Goal: Transaction & Acquisition: Purchase product/service

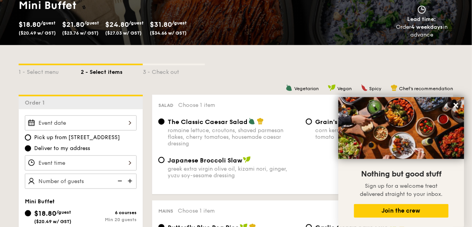
scroll to position [155, 0]
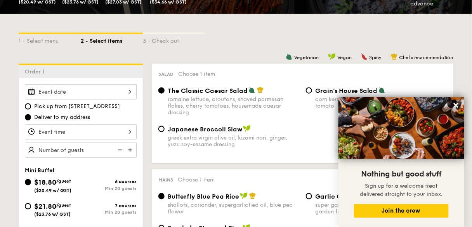
click at [105, 132] on div at bounding box center [81, 131] width 112 height 15
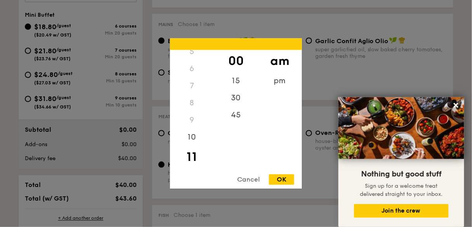
scroll to position [0, 0]
click at [199, 60] on div "12" at bounding box center [192, 58] width 44 height 17
click at [195, 60] on div "12" at bounding box center [192, 58] width 44 height 17
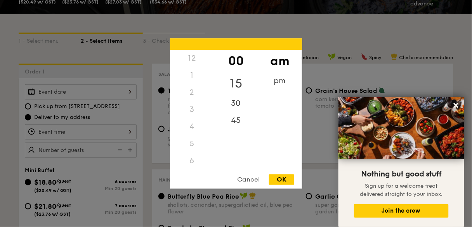
click at [235, 83] on div "15" at bounding box center [236, 84] width 44 height 23
click at [275, 84] on div "pm" at bounding box center [280, 84] width 44 height 23
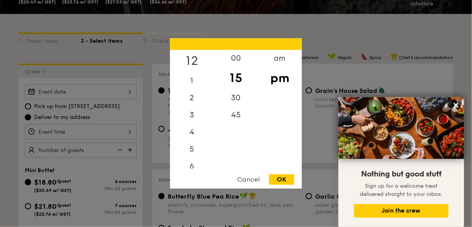
click at [195, 59] on div "12" at bounding box center [192, 61] width 44 height 23
click at [237, 99] on div "30" at bounding box center [236, 101] width 44 height 23
click at [283, 181] on div "OK" at bounding box center [281, 179] width 25 height 10
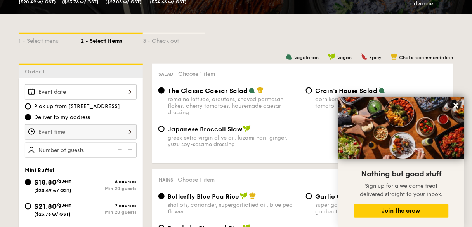
type input "12:30PM"
type input "20 guests"
click at [108, 169] on div "Mini Buffet" at bounding box center [81, 170] width 112 height 7
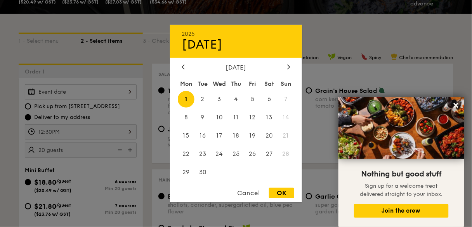
click at [111, 88] on div "2025 Sep [DATE] Tue Wed Thu Fri Sat Sun 1 2 3 4 5 6 7 8 9 10 11 12 13 14 15 16 …" at bounding box center [81, 91] width 112 height 15
click at [253, 119] on span "12" at bounding box center [252, 117] width 17 height 17
click at [222, 136] on span "17" at bounding box center [219, 135] width 17 height 17
click at [281, 194] on div "OK" at bounding box center [281, 193] width 25 height 10
type input "[DATE]"
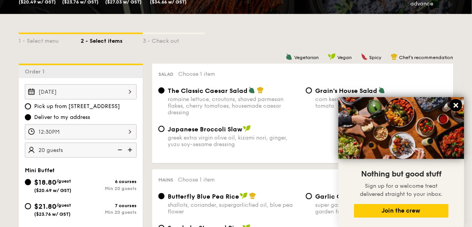
click at [455, 105] on icon at bounding box center [456, 105] width 7 height 7
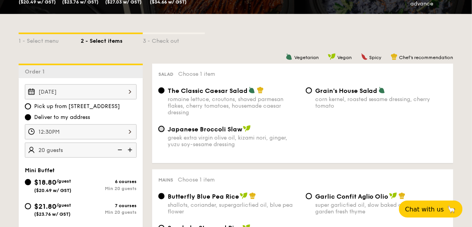
click at [164, 129] on input "Japanese Broccoli Slaw greek extra virgin olive oil, kizami [PERSON_NAME], yuzu…" at bounding box center [162, 129] width 6 height 6
radio input "true"
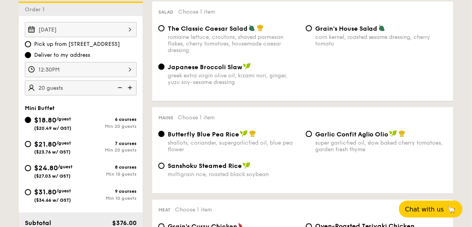
scroll to position [311, 0]
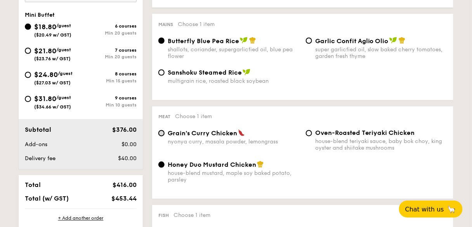
click at [161, 133] on input "Grain's [PERSON_NAME] Chicken nyonya [PERSON_NAME], masala powder, lemongrass" at bounding box center [162, 133] width 6 height 6
radio input "true"
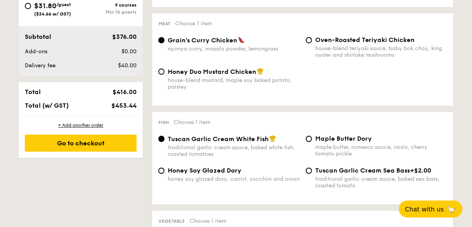
click at [168, 172] on span "Honey Soy Glazed Dory" at bounding box center [205, 170] width 74 height 7
click at [165, 172] on input "Honey Soy Glazed Dory honey soy glazed dory, carrot, zucchini and onion" at bounding box center [162, 170] width 6 height 6
radio input "true"
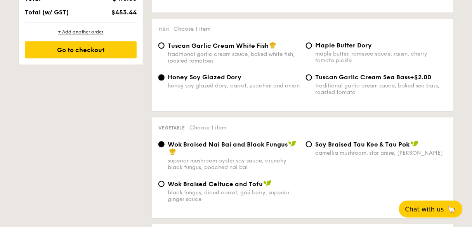
scroll to position [622, 0]
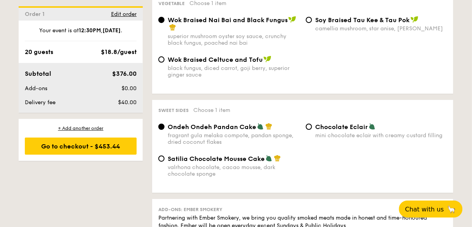
click at [160, 64] on div "Wok Braised Celtuce and Tofu black fungus, diced carrot, goji [PERSON_NAME], su…" at bounding box center [229, 67] width 148 height 23
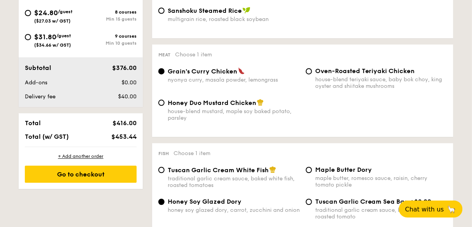
scroll to position [342, 0]
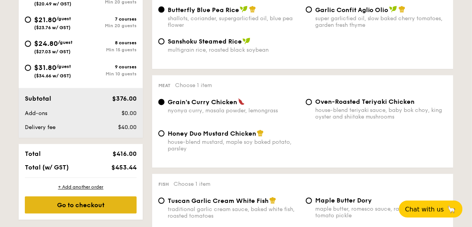
click at [106, 200] on div "Go to checkout" at bounding box center [81, 205] width 112 height 17
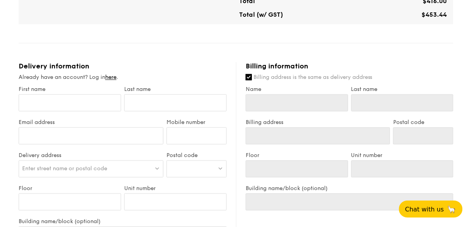
scroll to position [342, 0]
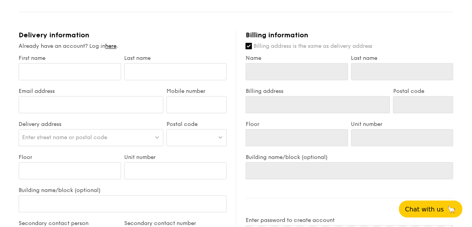
click at [103, 134] on span "Enter street name or postal code" at bounding box center [64, 137] width 85 height 7
type input "[GEOGRAPHIC_DATA]"
click at [99, 173] on div "Floor" at bounding box center [70, 170] width 106 height 33
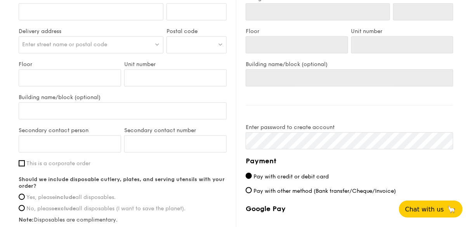
scroll to position [497, 0]
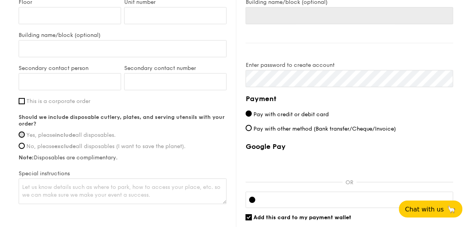
click at [24, 131] on input "Yes, please include all disposables." at bounding box center [22, 134] width 6 height 6
radio input "true"
click at [19, 98] on input "This is a corporate order" at bounding box center [22, 101] width 6 height 6
checkbox input "true"
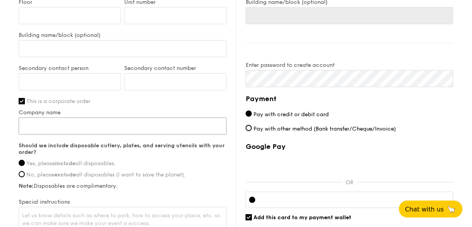
click at [90, 119] on input "Company name" at bounding box center [123, 125] width 208 height 17
type input "NIEC"
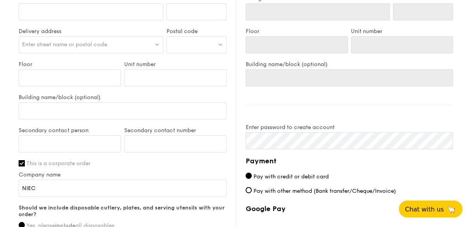
scroll to position [404, 0]
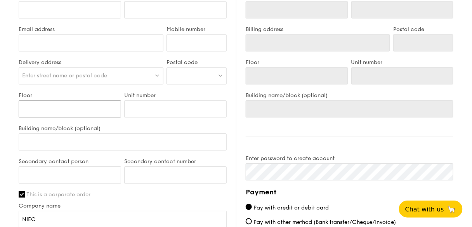
click at [99, 100] on input "Floor" at bounding box center [70, 108] width 103 height 17
type input "0"
type input "04"
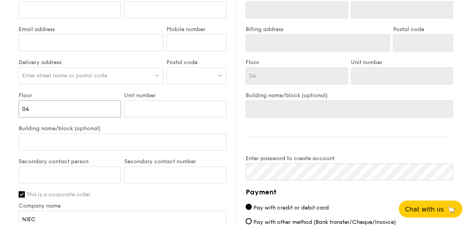
type input "04"
click at [141, 101] on input "Unit number" at bounding box center [175, 108] width 103 height 17
type input "8"
type input "88"
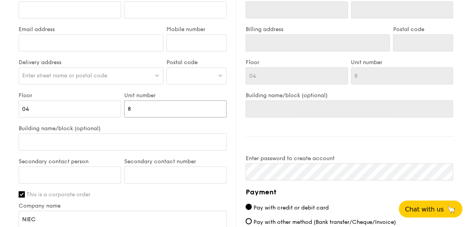
type input "88"
type input "888"
type input "88"
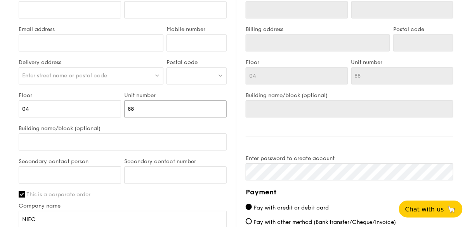
type input "88/"
type input "88/8"
type input "88/89"
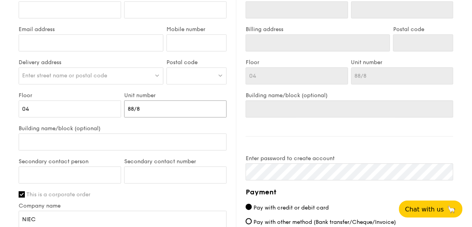
type input "88/89"
click at [184, 67] on div at bounding box center [197, 75] width 60 height 17
click at [158, 72] on img at bounding box center [157, 75] width 5 height 6
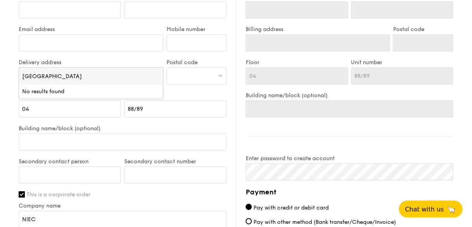
click at [157, 46] on div at bounding box center [91, 46] width 145 height 25
click at [51, 72] on span "Enter street name or postal code" at bounding box center [64, 75] width 85 height 7
drag, startPoint x: 87, startPoint y: 68, endPoint x: 0, endPoint y: 59, distance: 87.9
click at [77, 72] on span "Enter street name or postal code" at bounding box center [64, 75] width 85 height 7
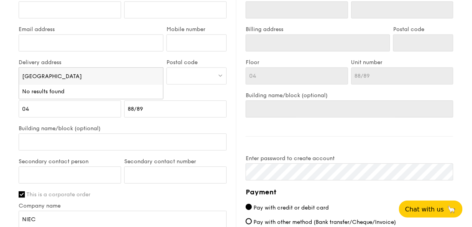
click at [157, 70] on input "[GEOGRAPHIC_DATA]" at bounding box center [91, 76] width 144 height 17
click at [158, 69] on input "[GEOGRAPHIC_DATA]" at bounding box center [91, 76] width 144 height 17
drag, startPoint x: 122, startPoint y: 66, endPoint x: 101, endPoint y: 68, distance: 21.5
click at [101, 68] on input "[STREET_ADDRESS]" at bounding box center [91, 76] width 144 height 17
type input "[STREET_ADDRESS]"
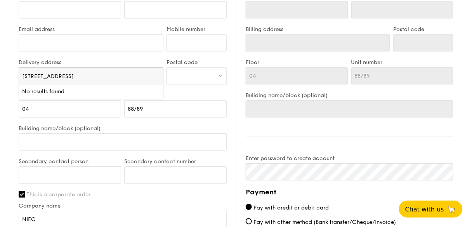
click at [174, 72] on div at bounding box center [197, 75] width 60 height 17
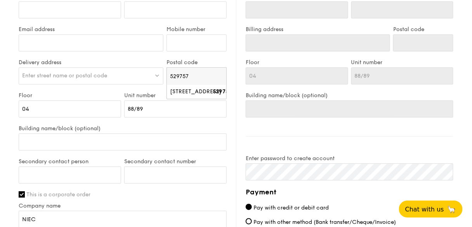
type input "529757"
click at [124, 67] on div "Enter street name or postal code" at bounding box center [91, 75] width 145 height 17
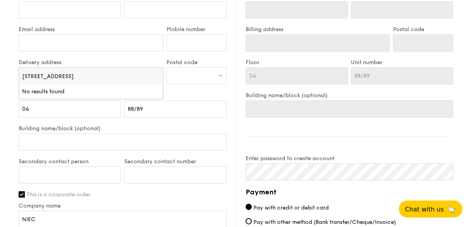
click at [174, 67] on div at bounding box center [197, 75] width 60 height 17
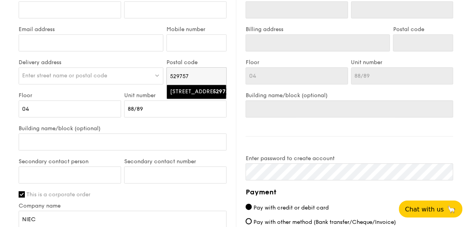
click at [198, 88] on div "[STREET_ADDRESS]" at bounding box center [190, 92] width 40 height 8
type input "[STREET_ADDRESS]"
type input "529757"
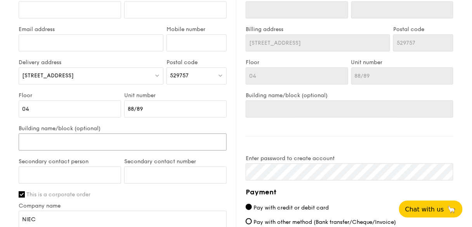
click at [85, 133] on input "Building name/block (optional)" at bounding box center [123, 141] width 208 height 17
type input "S"
type input "Sc"
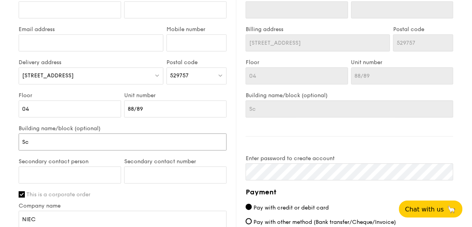
type input "Sch"
type input "Scho"
type input "Schoo"
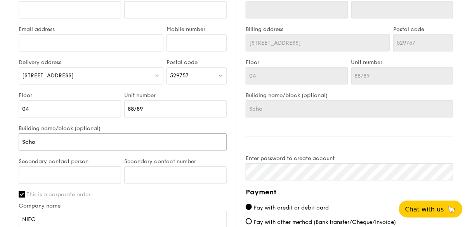
type input "Schoo"
type input "School"
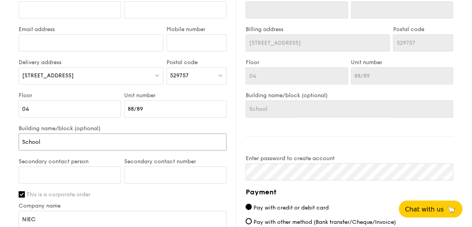
type input "School o"
type input "School og"
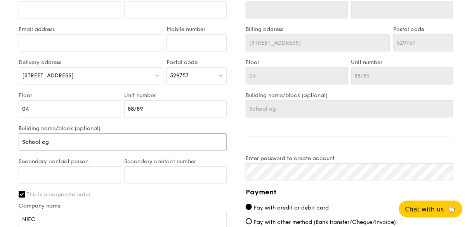
type input "School og"
type input "School o"
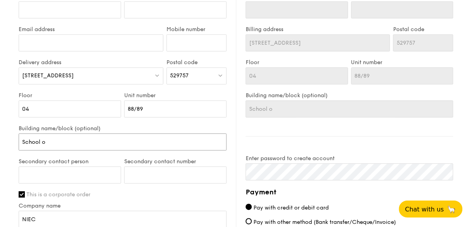
type input "School of"
type input "School of H"
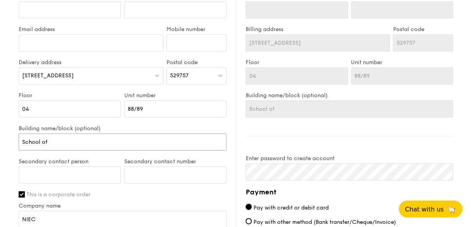
type input "School of H"
type input "School of HS"
type input "School of HSS"
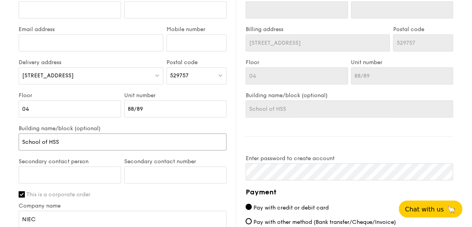
type input "School of HSS"
click at [138, 166] on input "Secondary contact number" at bounding box center [175, 174] width 103 height 17
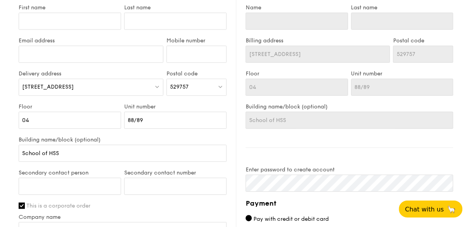
scroll to position [268, 0]
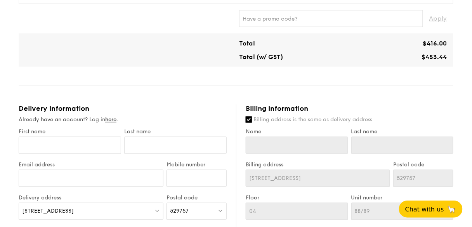
click at [224, 90] on div "Mini Buffet $18.80 /guest ($20.49 w/ GST) 20 guests Serving time: [DATE] 12:30P…" at bounding box center [236, 155] width 435 height 723
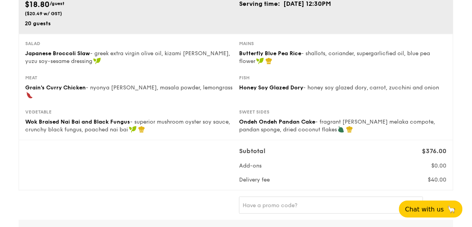
scroll to position [0, 0]
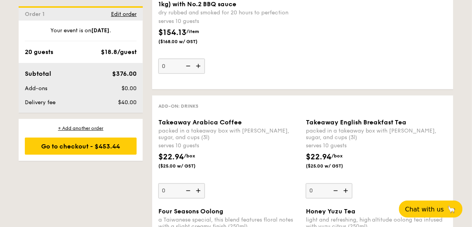
scroll to position [777, 0]
